Goal: Task Accomplishment & Management: Manage account settings

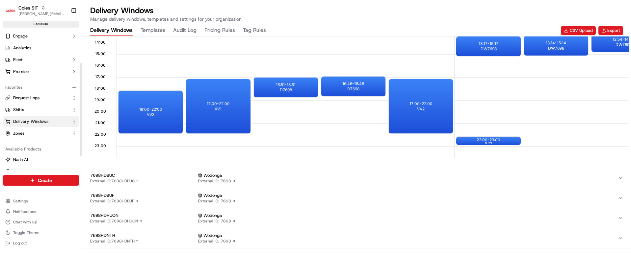
click at [23, 120] on span "Delivery Windows" at bounding box center [30, 122] width 35 height 6
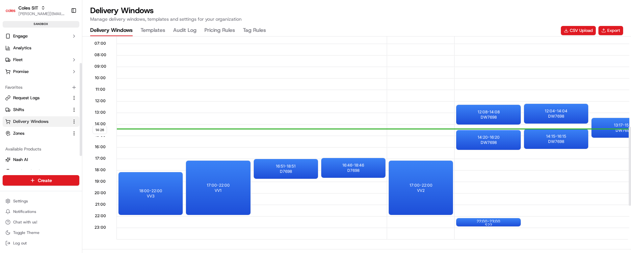
scroll to position [247, 0]
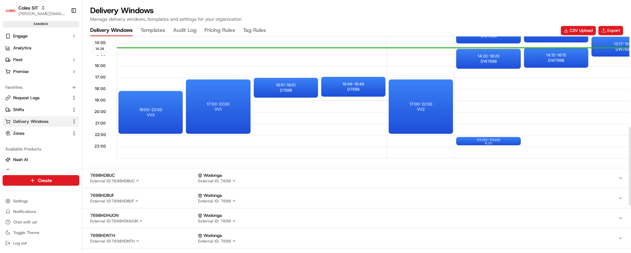
click at [255, 30] on Rules "Tag Rules" at bounding box center [254, 30] width 23 height 11
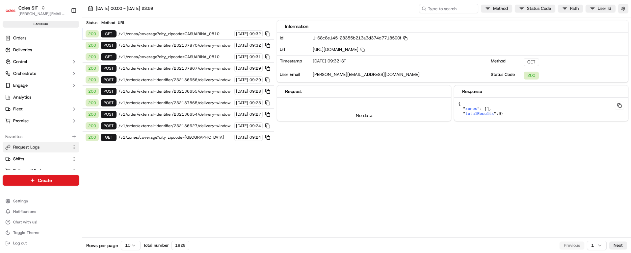
click at [183, 46] on span "/v1/order/external-identifier/232137870/delivery-window" at bounding box center [175, 45] width 114 height 5
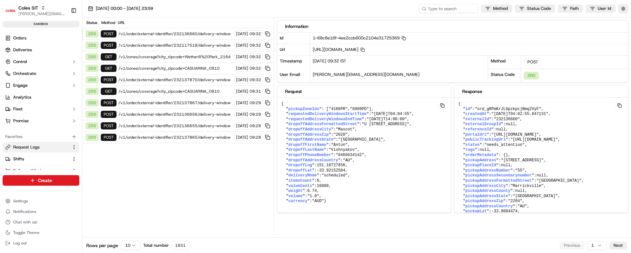
click at [186, 79] on span "/v1/order/external-identifier/232137870/delivery-window" at bounding box center [175, 79] width 114 height 5
click at [450, 8] on input at bounding box center [438, 8] width 79 height 9
paste input "1-68c7a622-14c0d0255caabac87d23fa4c"
type input "1-68c7a622-14c0d0255caabac87d23fa4c"
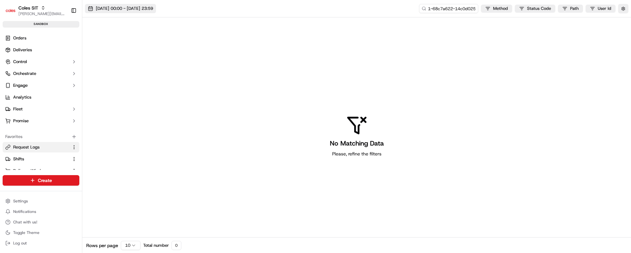
click at [90, 9] on button "[DATE] 00:00 - [DATE] 23:59" at bounding box center [120, 8] width 71 height 9
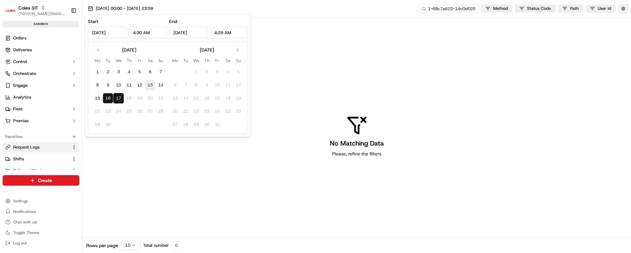
click at [150, 85] on button "13" at bounding box center [150, 85] width 11 height 11
type input "[DATE]"
type input "12:00 AM"
type input "[DATE]"
type input "11:59 PM"
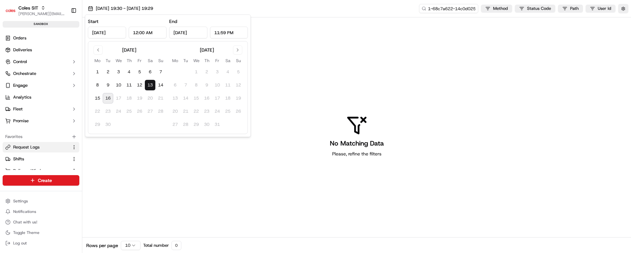
click at [107, 97] on button "16" at bounding box center [108, 98] width 11 height 11
type input "[DATE]"
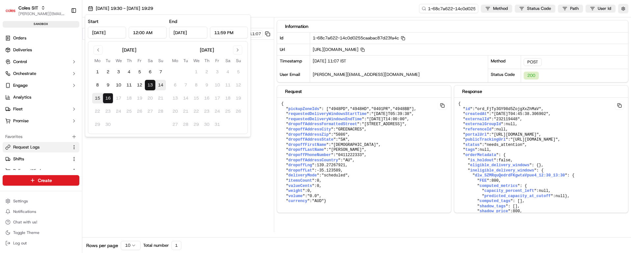
click at [214, 176] on div "Status Method URL 200 POST /v1/order/external-identifier/232119448/delivery-win…" at bounding box center [178, 124] width 192 height 215
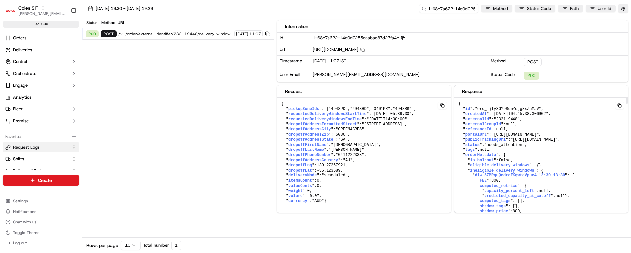
scroll to position [49, 0]
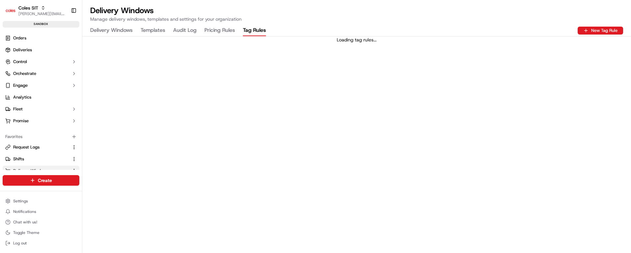
click at [256, 30] on Rules "Tag Rules" at bounding box center [254, 30] width 23 height 11
drag, startPoint x: 332, startPoint y: 41, endPoint x: 383, endPoint y: 40, distance: 51.0
click at [383, 40] on div "Error loading tag rules." at bounding box center [356, 40] width 549 height 7
click at [330, 58] on div "Error loading tag rules." at bounding box center [356, 145] width 549 height 217
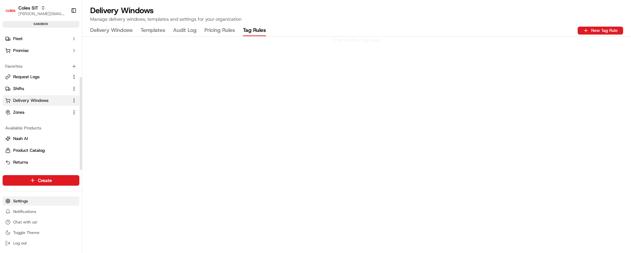
click at [26, 202] on html "Coles SIT vaibhav.tomar@coles.com.au Toggle Sidebar sandbox Orders Deliveries C…" at bounding box center [315, 126] width 631 height 253
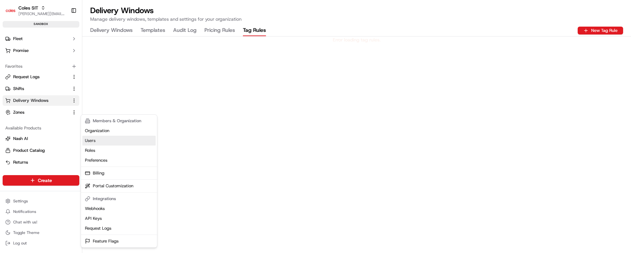
click at [97, 141] on link "Users" at bounding box center [118, 141] width 73 height 10
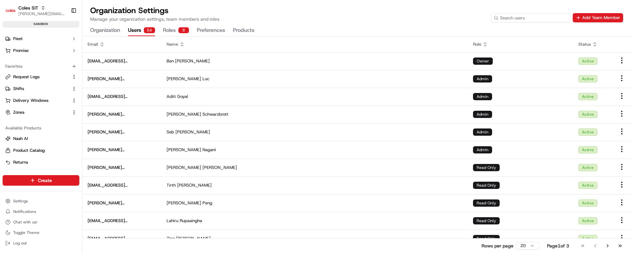
click at [526, 16] on input at bounding box center [530, 17] width 79 height 9
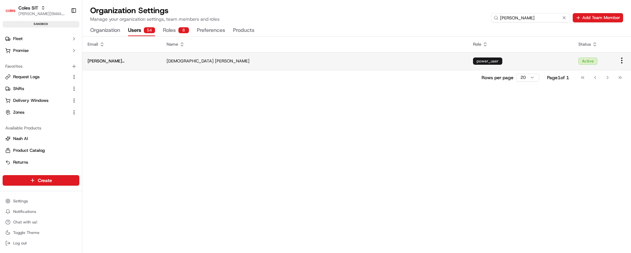
type input "vaibhav"
click at [621, 61] on html "Coles SIT vaibhav.tomar@coles.com.au Toggle Sidebar sandbox Orders Deliveries C…" at bounding box center [315, 126] width 631 height 253
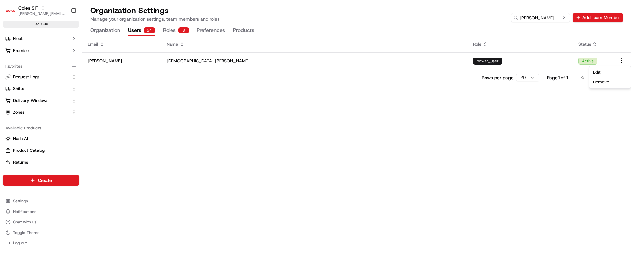
click at [523, 127] on html "Coles SIT vaibhav.tomar@coles.com.au Toggle Sidebar sandbox Orders Deliveries C…" at bounding box center [315, 126] width 631 height 253
click at [583, 5] on div "Organization Settings Manage your organization settings, team members and roles…" at bounding box center [356, 18] width 549 height 37
click at [564, 17] on button at bounding box center [564, 17] width 7 height 7
